Goal: Task Accomplishment & Management: Use online tool/utility

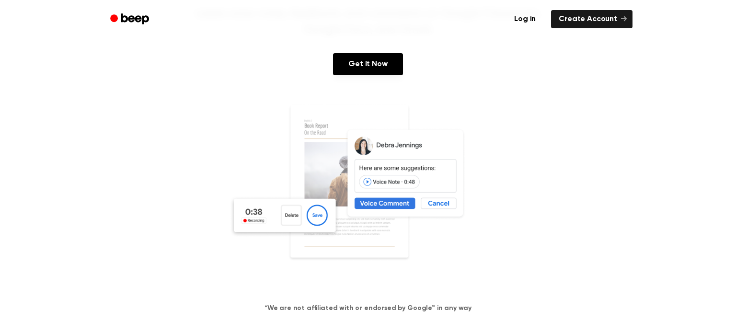
scroll to position [118, 0]
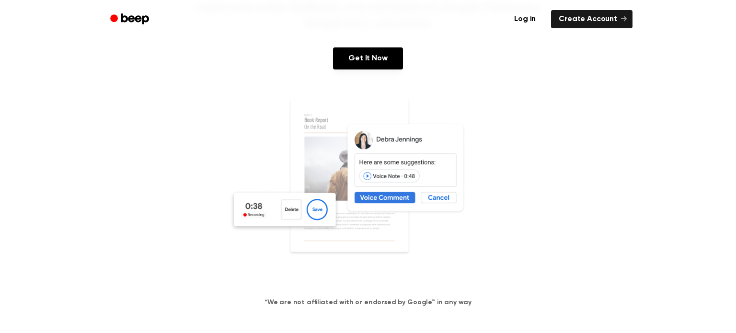
click at [258, 206] on img at bounding box center [368, 190] width 278 height 184
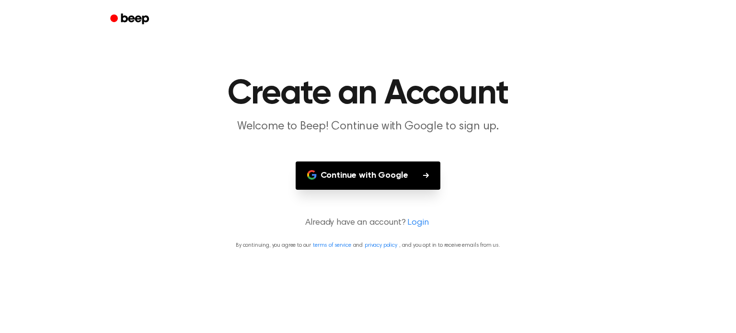
click at [360, 175] on button "Continue with Google" at bounding box center [367, 175] width 145 height 28
click at [423, 175] on icon "button" at bounding box center [426, 174] width 6 height 5
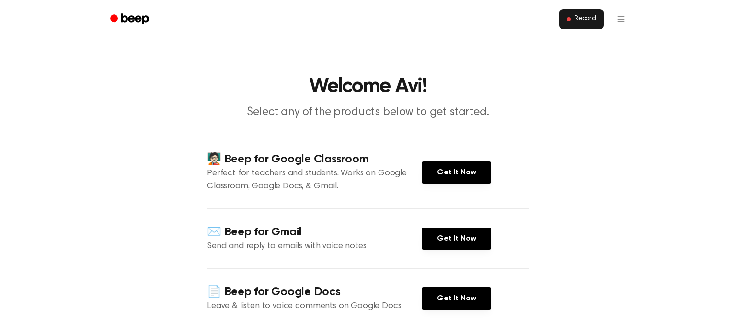
click at [574, 17] on button "Record" at bounding box center [581, 19] width 45 height 20
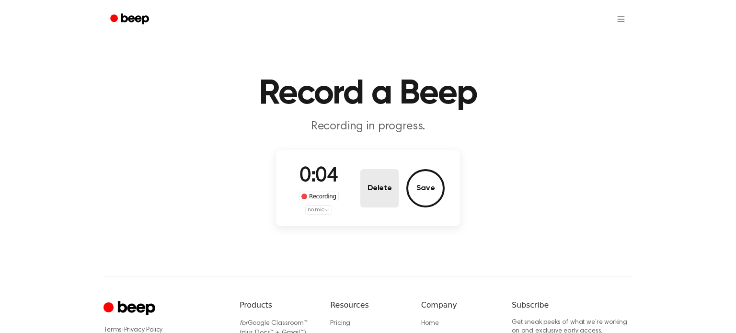
click at [380, 190] on button "Delete" at bounding box center [379, 188] width 38 height 38
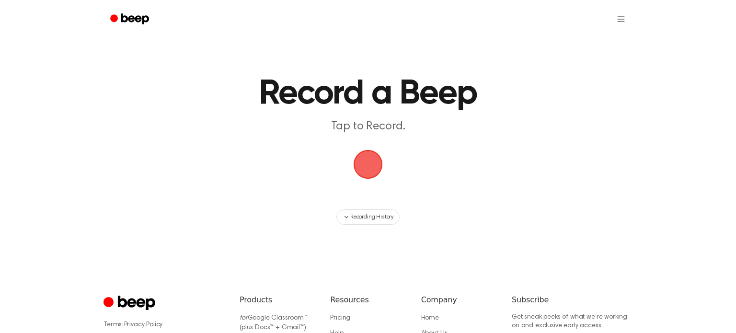
click at [363, 159] on span "button" at bounding box center [368, 164] width 45 height 45
click at [360, 169] on span "button" at bounding box center [367, 164] width 33 height 33
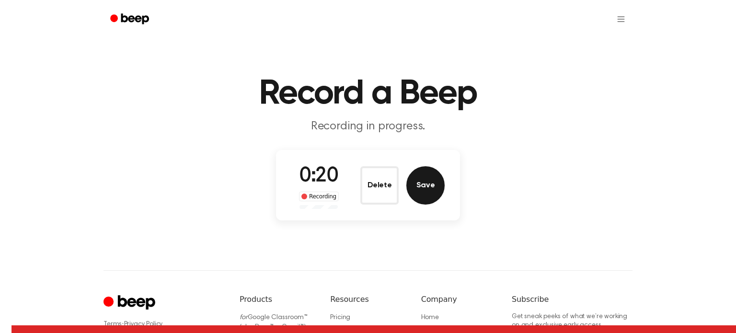
click at [417, 191] on button "Save" at bounding box center [425, 185] width 38 height 38
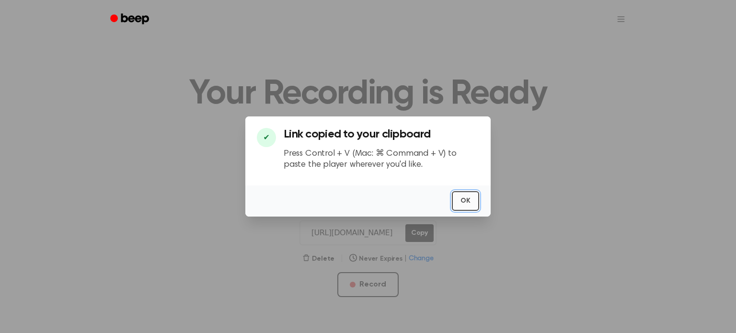
click at [468, 200] on button "OK" at bounding box center [465, 201] width 27 height 20
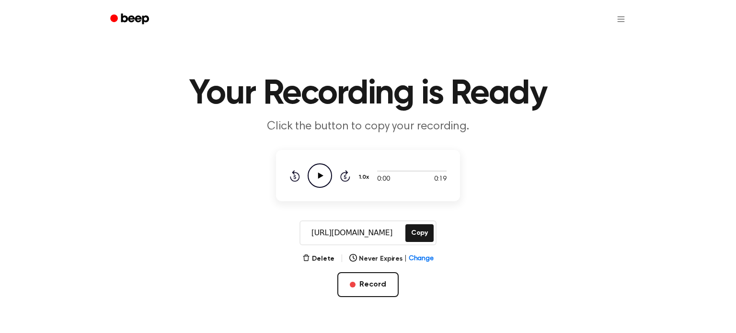
click at [315, 180] on icon "Play Audio" at bounding box center [319, 175] width 24 height 24
click at [645, 261] on main "Your Recording is Ready Click the button to copy your recording. 0:19 0:19 1.0x…" at bounding box center [368, 175] width 736 height 351
click at [606, 152] on main "Your Recording is Ready Click the button to copy your recording. 0:19 0:19 1.0x…" at bounding box center [368, 175] width 736 height 351
click at [322, 174] on icon "Play Audio" at bounding box center [319, 175] width 24 height 24
click at [374, 286] on button "Record" at bounding box center [367, 284] width 61 height 25
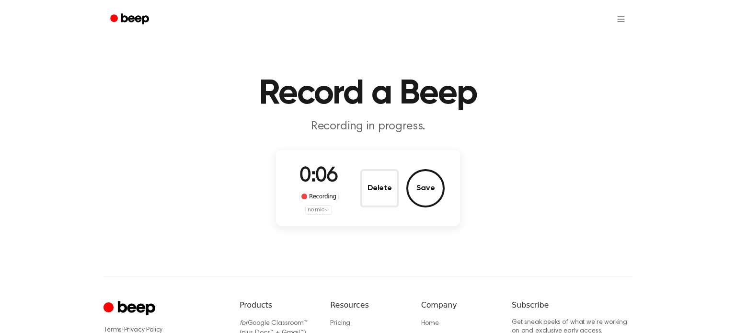
click at [316, 209] on html "Record a Beep Recording in progress. 0:06 Recording no mic Delete Save ⚠️ We ar…" at bounding box center [368, 229] width 736 height 458
click at [374, 195] on html "Record a Beep Recording in progress. 0:11 Recording no mic Delete Save ⚠️ We ar…" at bounding box center [368, 229] width 736 height 458
click at [368, 189] on button "Delete" at bounding box center [379, 188] width 38 height 38
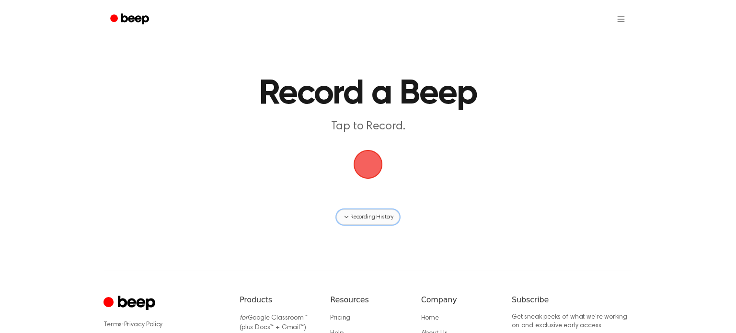
click at [354, 216] on span "Recording History" at bounding box center [371, 217] width 43 height 9
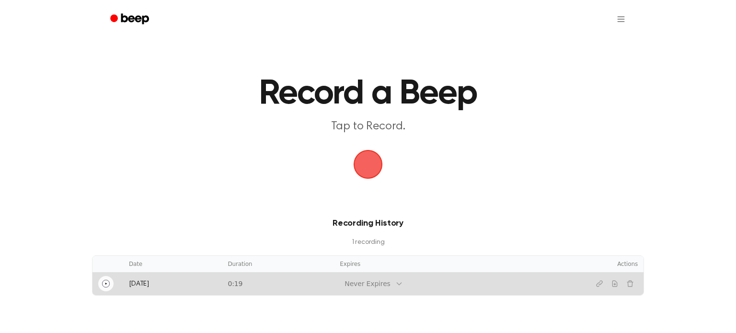
click at [106, 284] on icon "Play" at bounding box center [106, 284] width 8 height 8
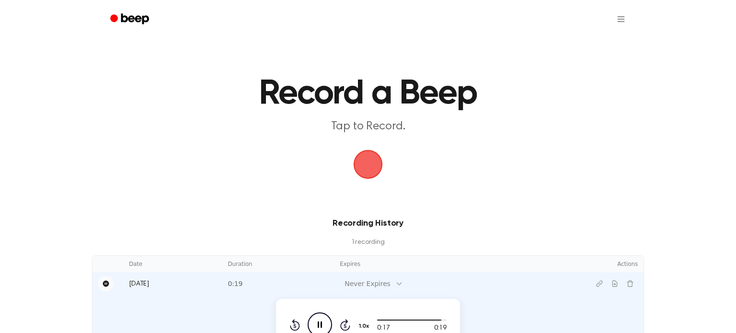
click at [375, 166] on span "button" at bounding box center [367, 164] width 29 height 29
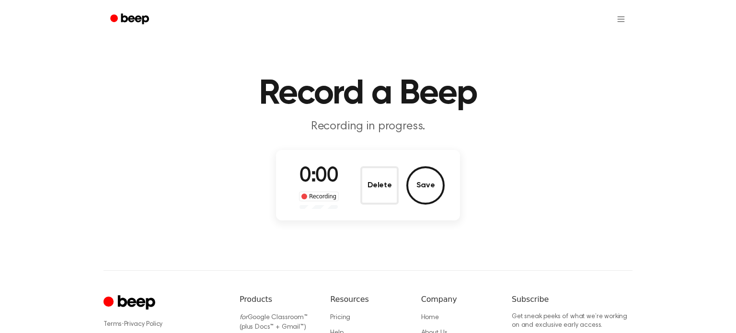
click at [365, 159] on div "0:00 Recording Delete Save" at bounding box center [368, 185] width 184 height 70
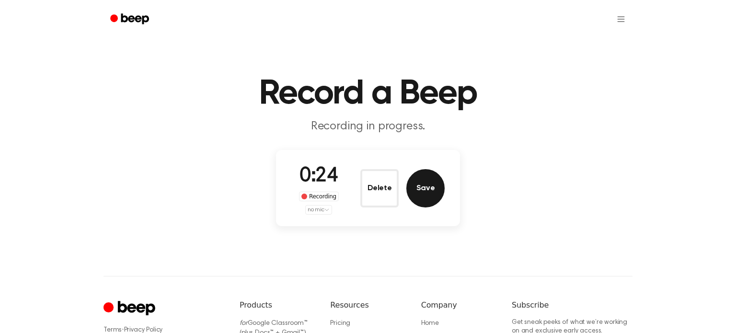
click at [427, 173] on button "Save" at bounding box center [425, 188] width 38 height 38
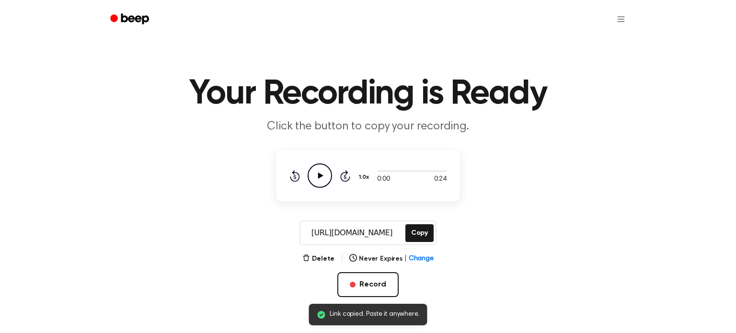
click at [318, 172] on icon "Play Audio" at bounding box center [319, 175] width 24 height 24
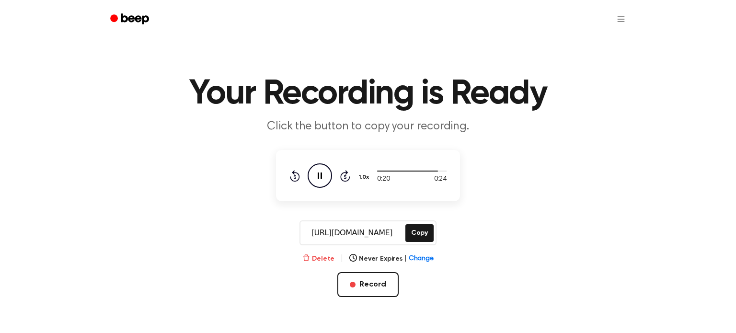
click at [309, 254] on icon "button" at bounding box center [306, 258] width 8 height 8
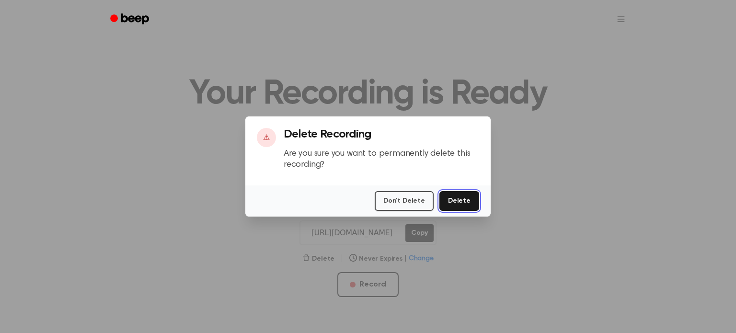
click at [472, 203] on button "Delete" at bounding box center [459, 201] width 40 height 20
click at [458, 194] on button "Delete" at bounding box center [459, 201] width 40 height 20
click at [461, 199] on button "Delete" at bounding box center [459, 201] width 40 height 20
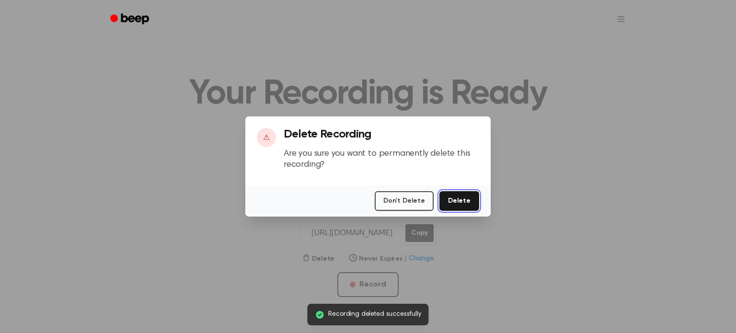
click at [461, 199] on button "Delete" at bounding box center [459, 201] width 40 height 20
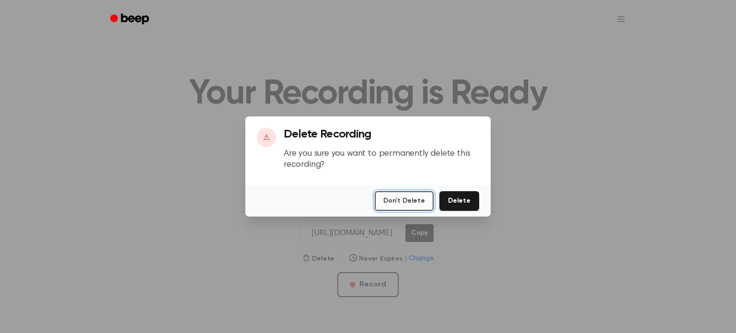
click at [397, 195] on button "Don't Delete" at bounding box center [403, 201] width 59 height 20
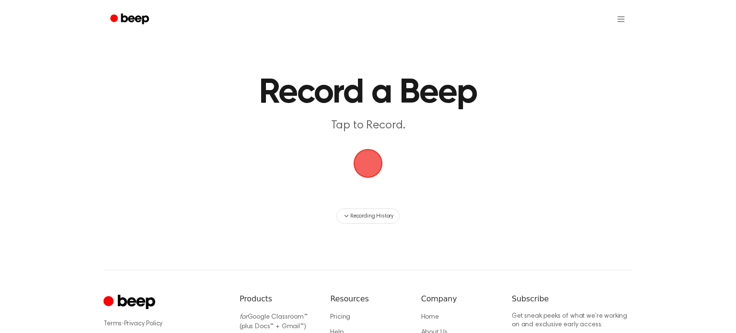
scroll to position [0, 0]
click at [385, 223] on button "Recording History" at bounding box center [367, 216] width 63 height 15
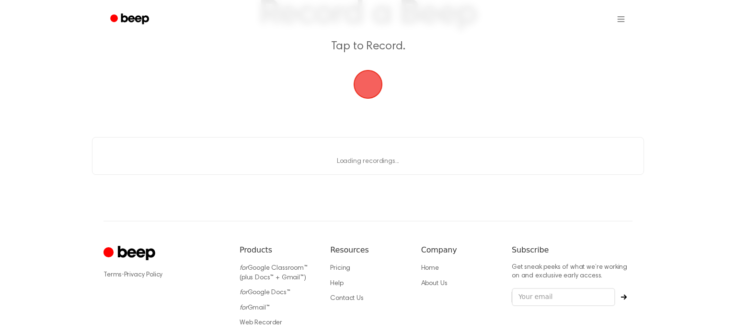
scroll to position [88, 0]
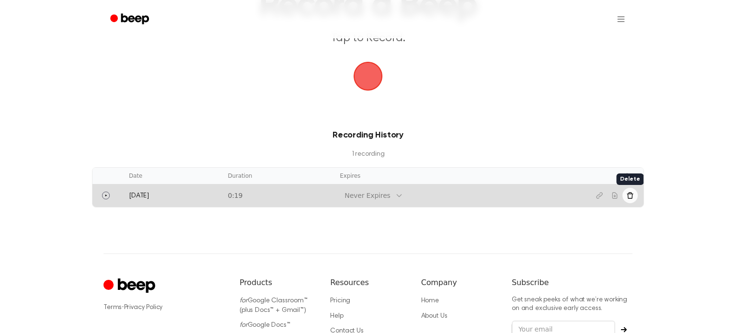
click at [632, 199] on button "Delete recording" at bounding box center [629, 195] width 15 height 15
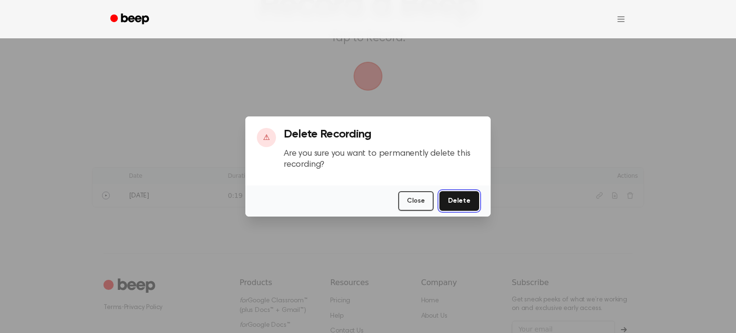
click at [466, 198] on button "Delete" at bounding box center [459, 201] width 40 height 20
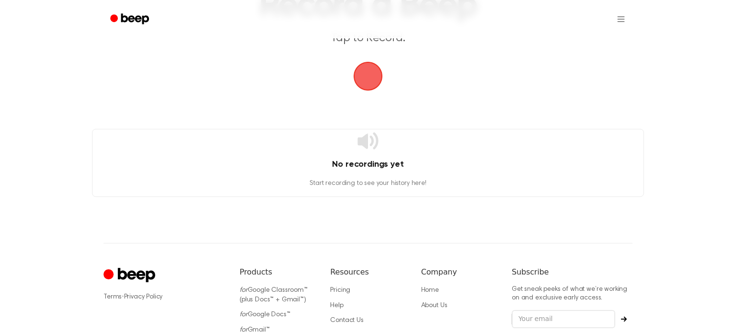
click at [557, 48] on main "Record a Beep Tap to Record. No recordings yet Start recording to see your hist…" at bounding box center [368, 54] width 736 height 285
